Goal: Check status: Check status

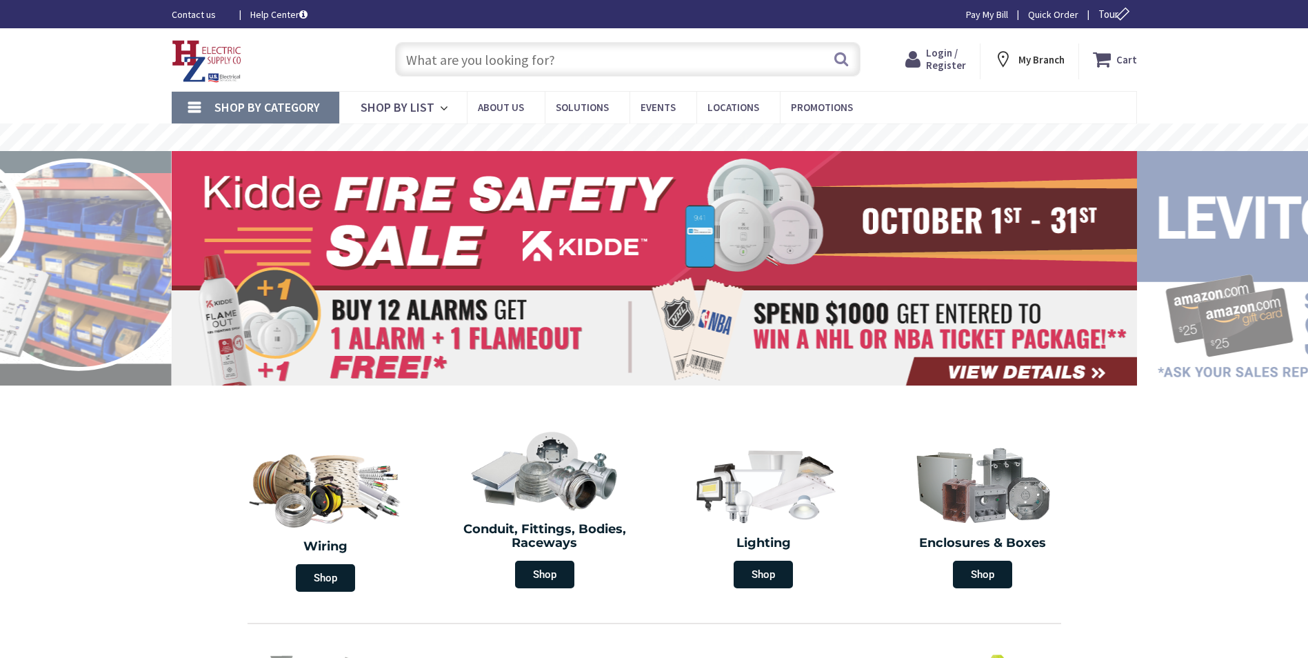
click at [941, 58] on span "Login / Register" at bounding box center [946, 59] width 40 height 26
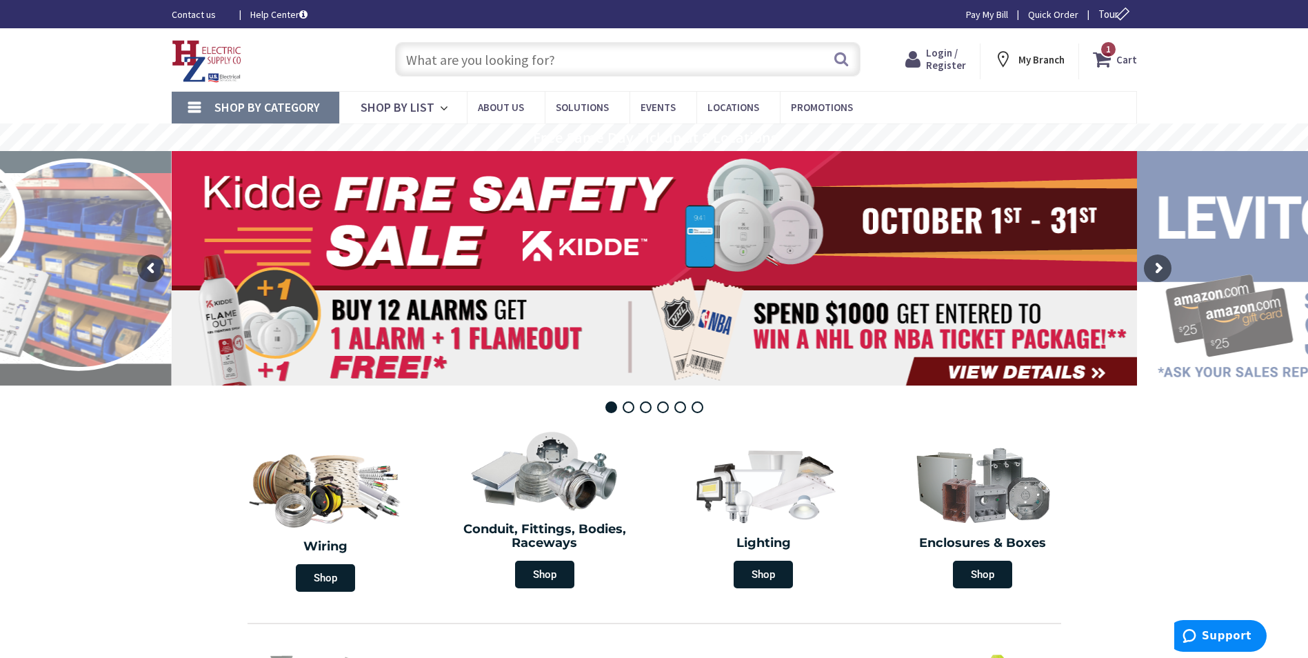
click at [937, 60] on span "Login / Register" at bounding box center [946, 59] width 40 height 26
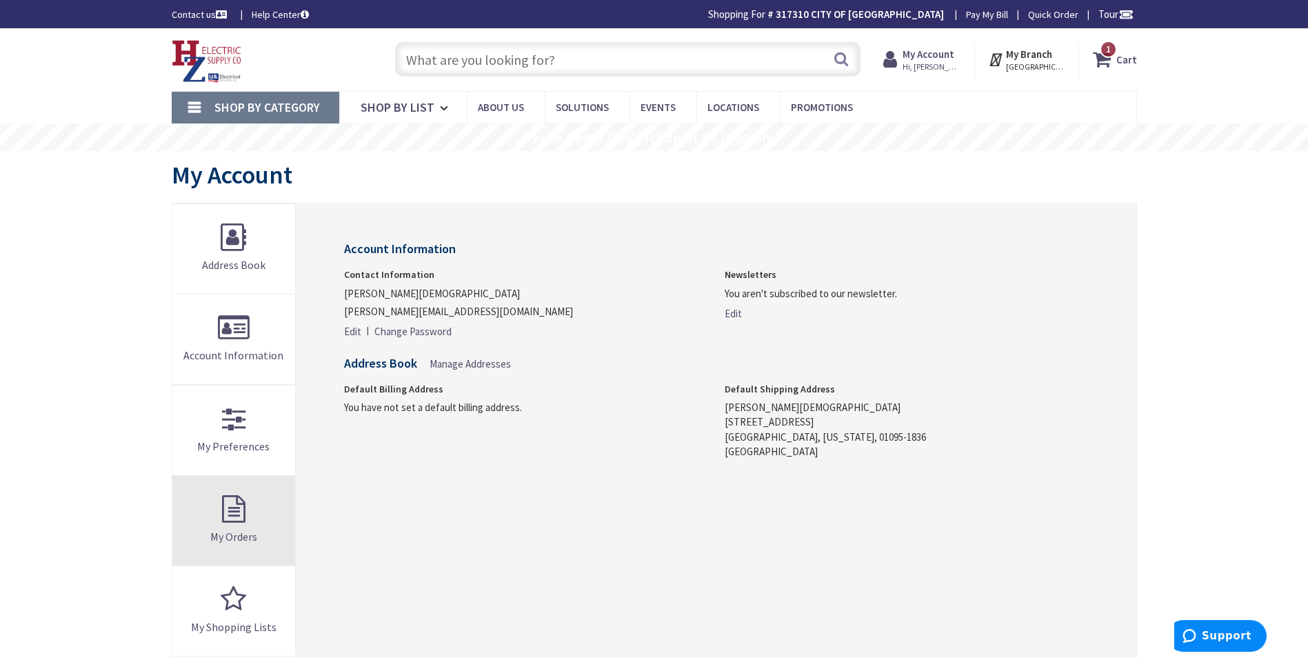
click at [235, 518] on link "My Orders" at bounding box center [233, 521] width 123 height 90
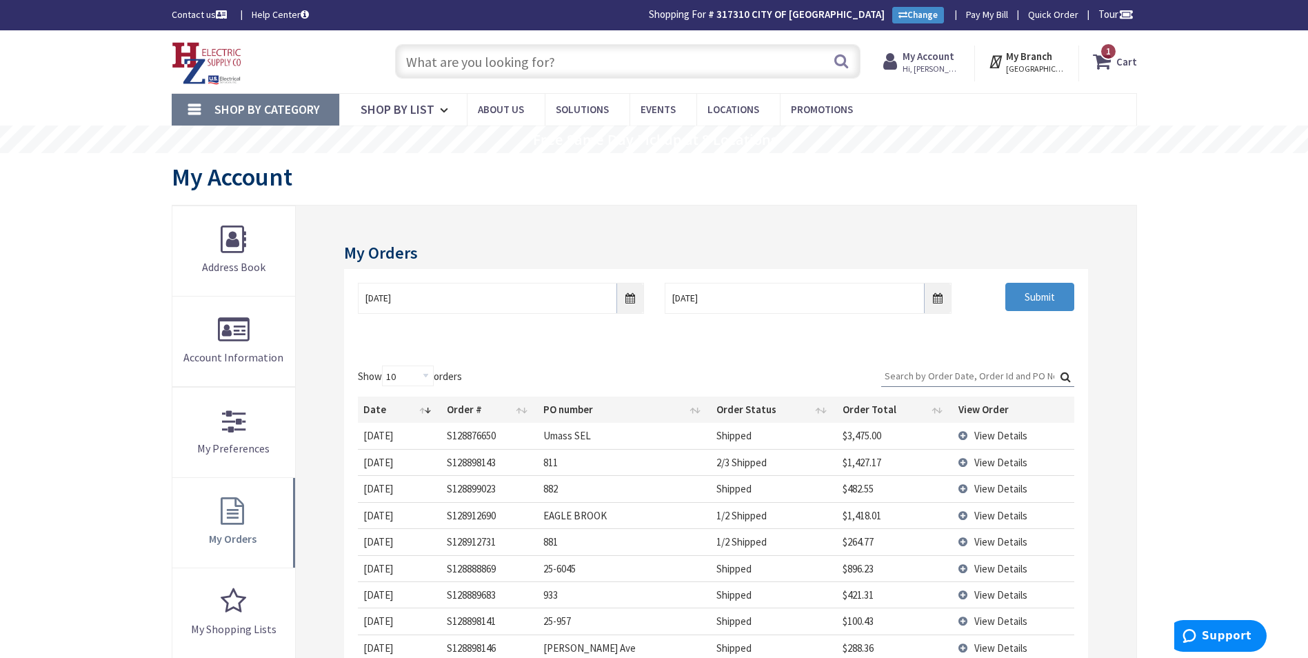
scroll to position [138, 0]
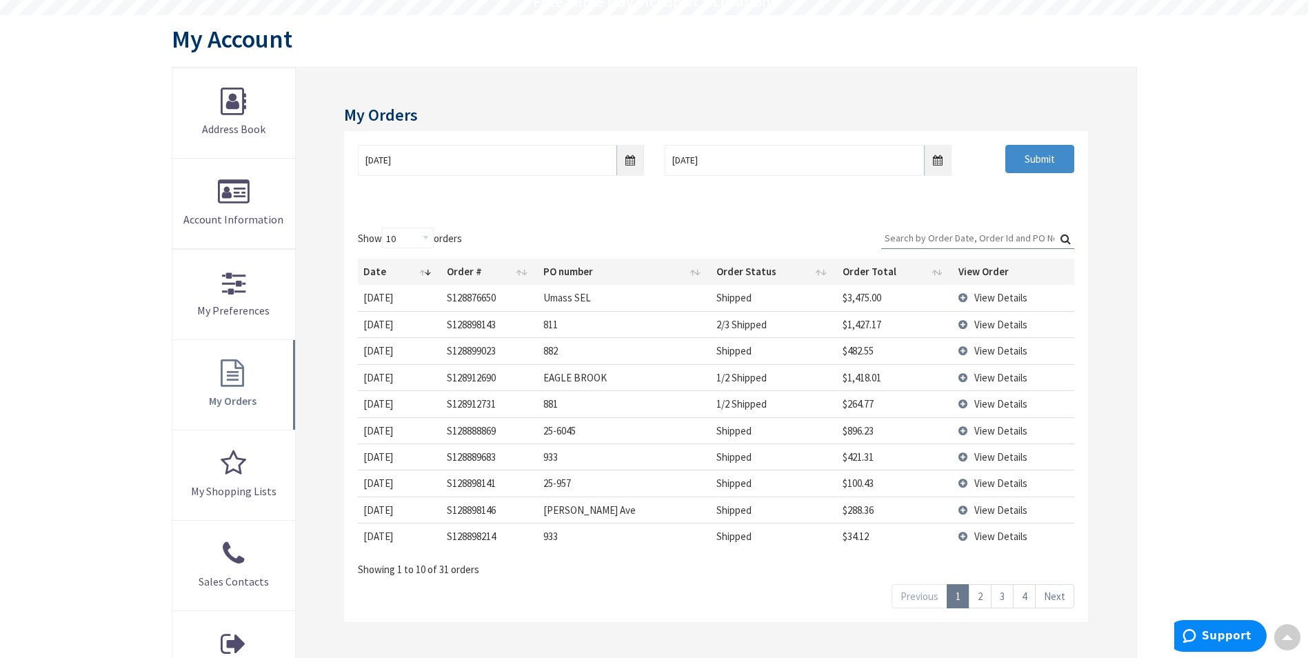
click at [951, 237] on input "Search:" at bounding box center [977, 237] width 193 height 21
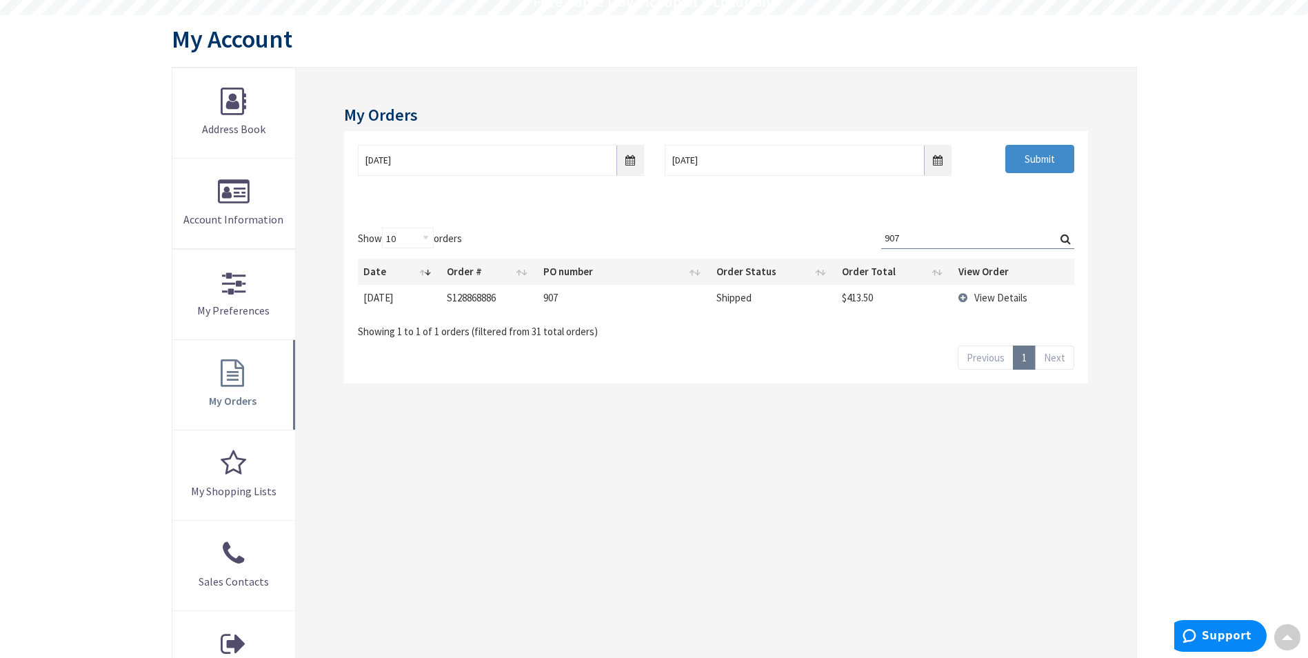
type input "907"
click at [962, 296] on td "View Details" at bounding box center [1013, 298] width 121 height 26
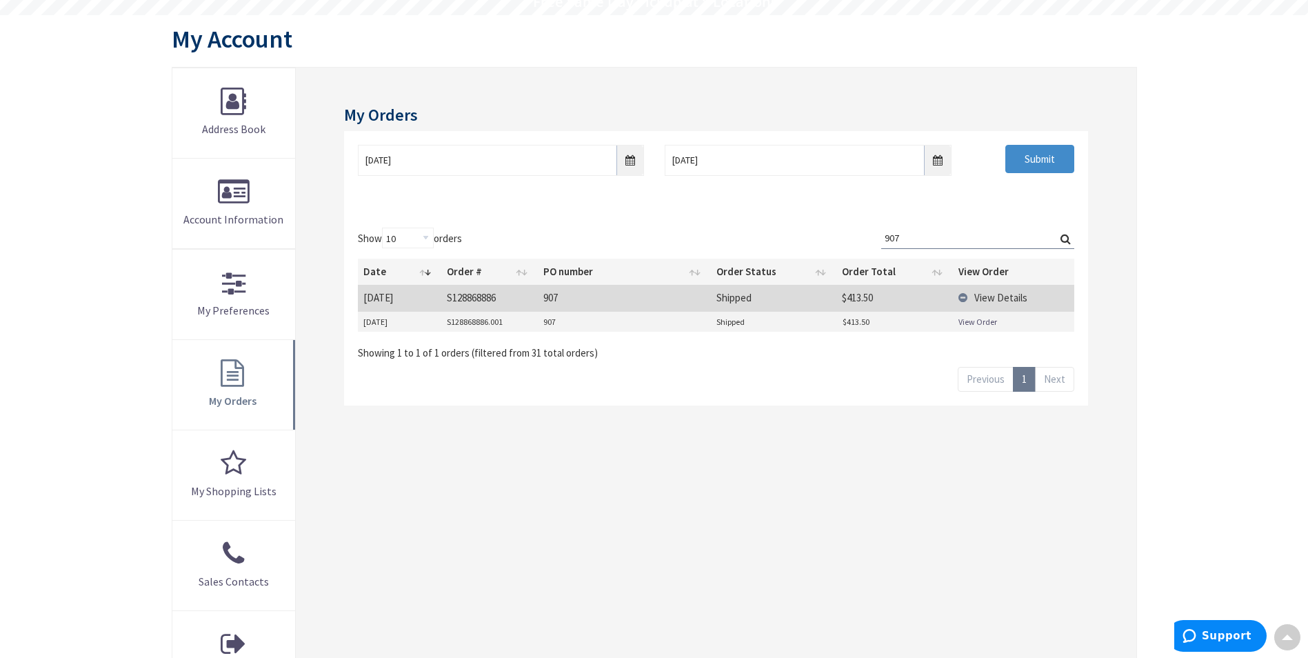
click at [977, 320] on link "View Order" at bounding box center [977, 322] width 39 height 12
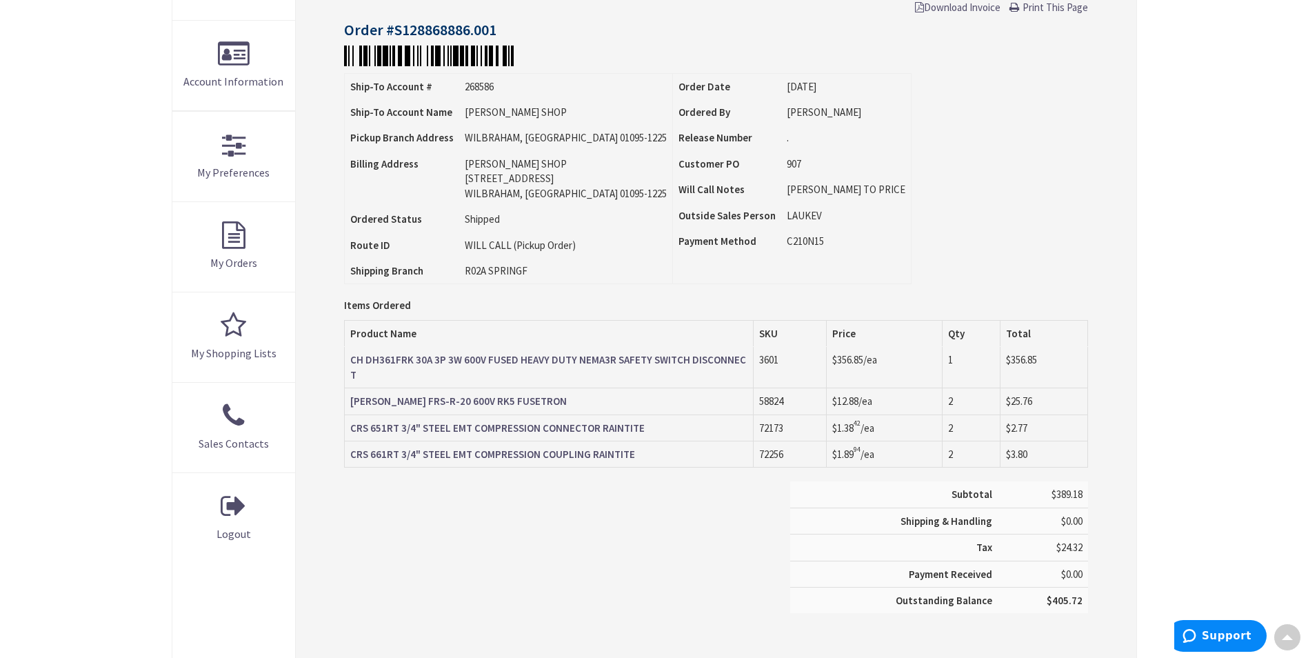
scroll to position [278, 0]
